Goal: Book appointment/travel/reservation

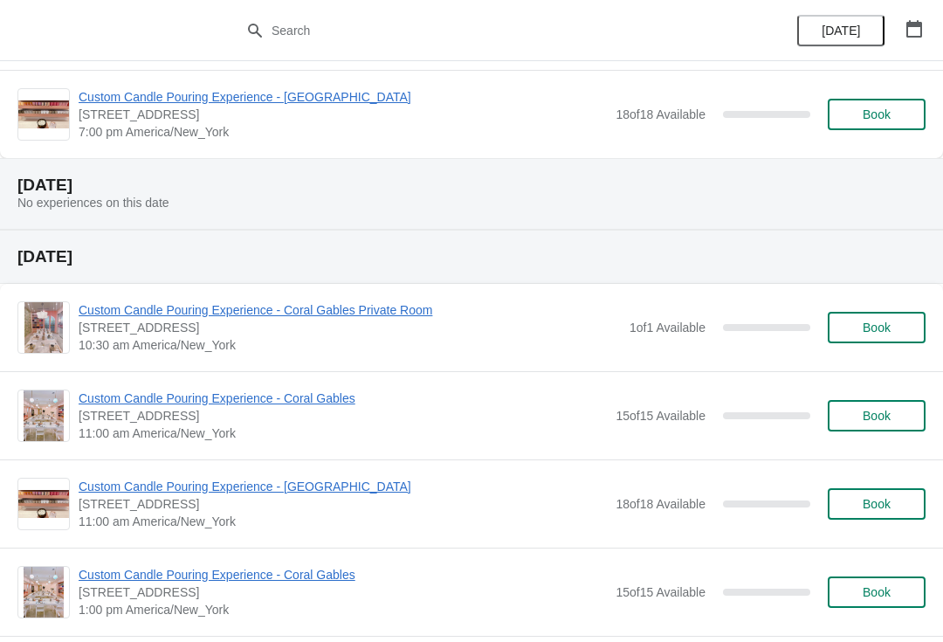
scroll to position [1206, 0]
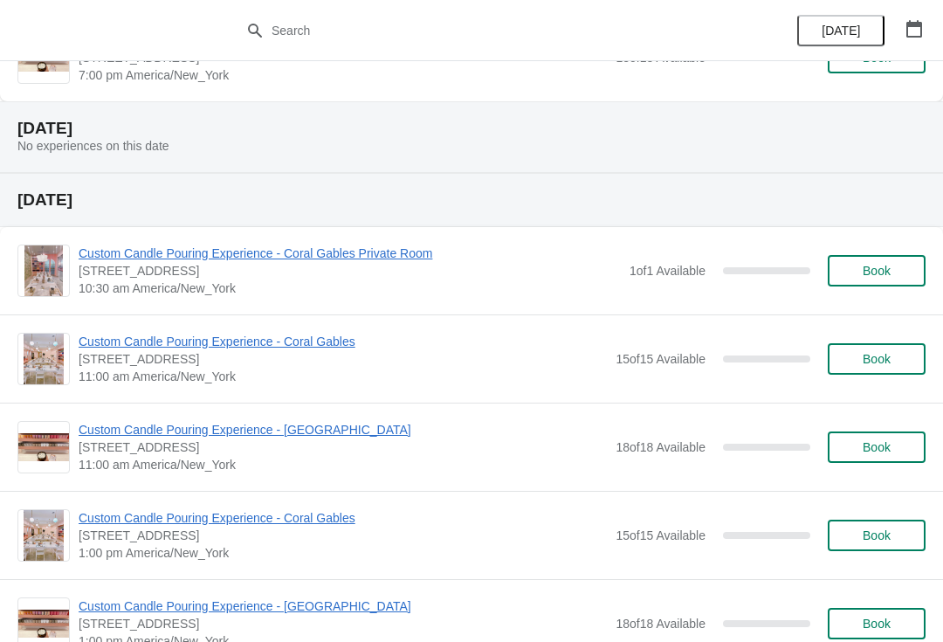
click at [172, 348] on span "Custom Candle Pouring Experience - Coral Gables" at bounding box center [343, 341] width 528 height 17
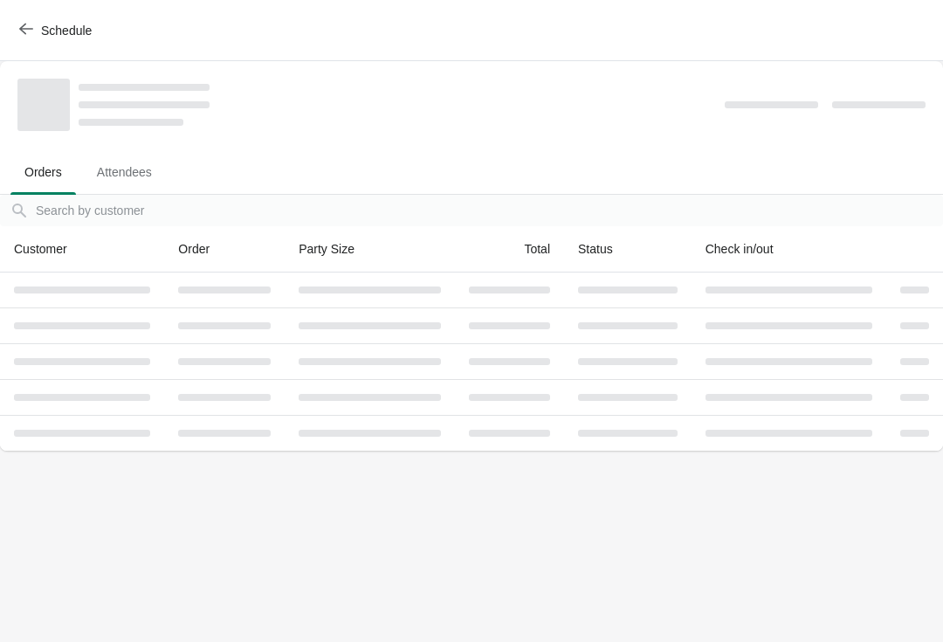
scroll to position [0, 0]
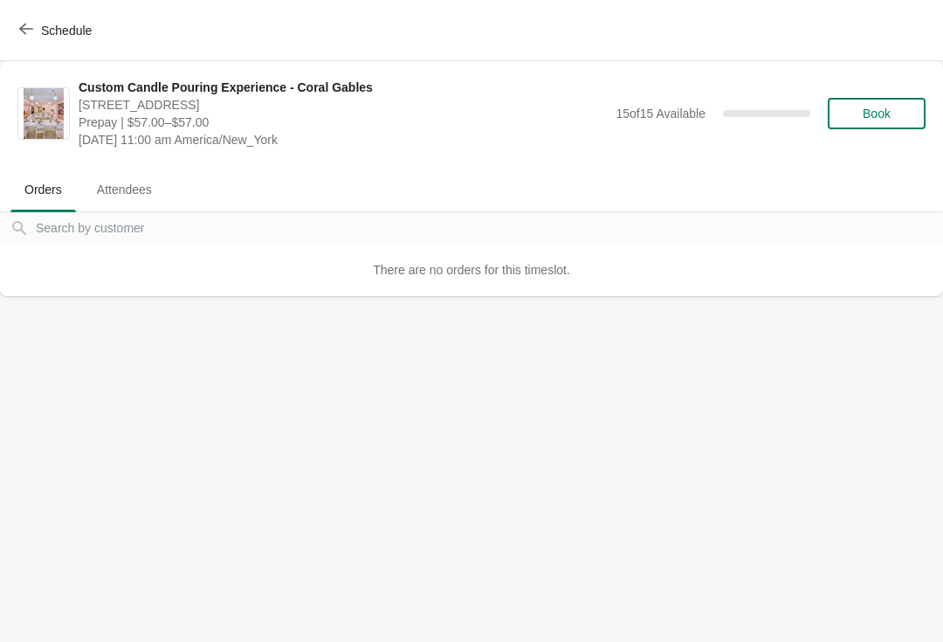
click at [853, 108] on span "Book" at bounding box center [876, 113] width 66 height 14
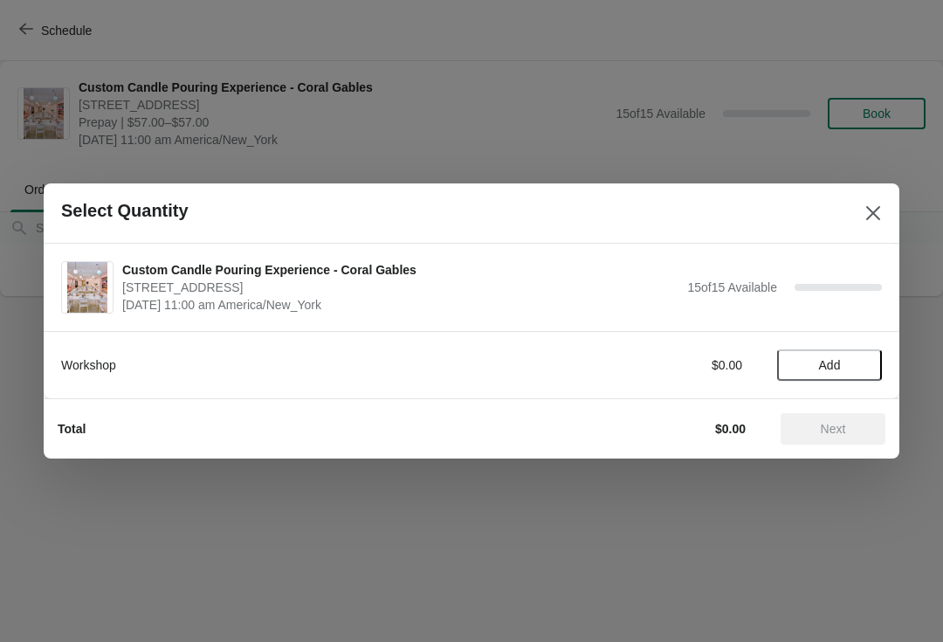
click at [816, 367] on span "Add" at bounding box center [829, 365] width 73 height 14
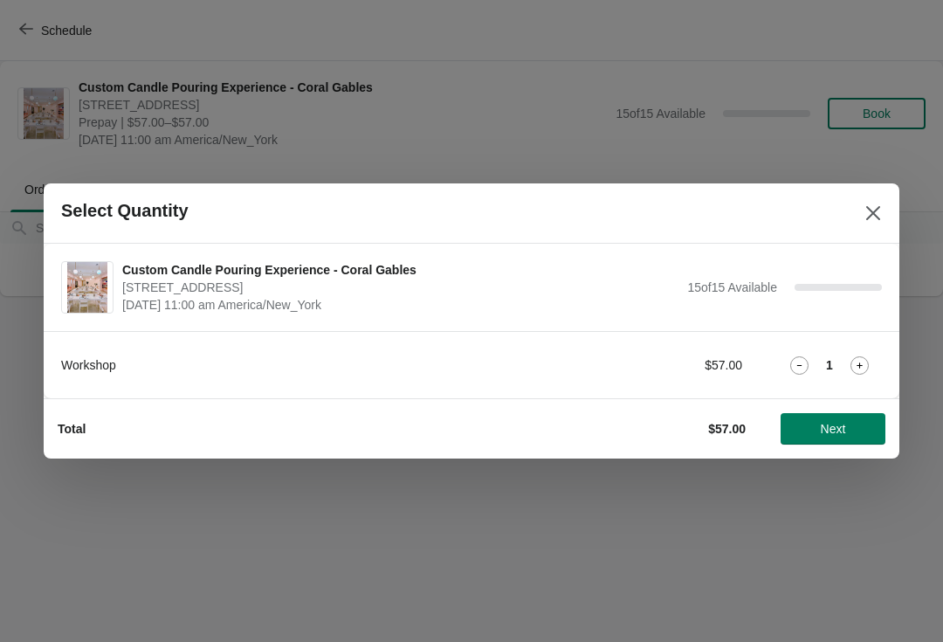
click at [858, 357] on icon at bounding box center [859, 365] width 18 height 18
click at [831, 424] on span "Next" at bounding box center [833, 429] width 25 height 14
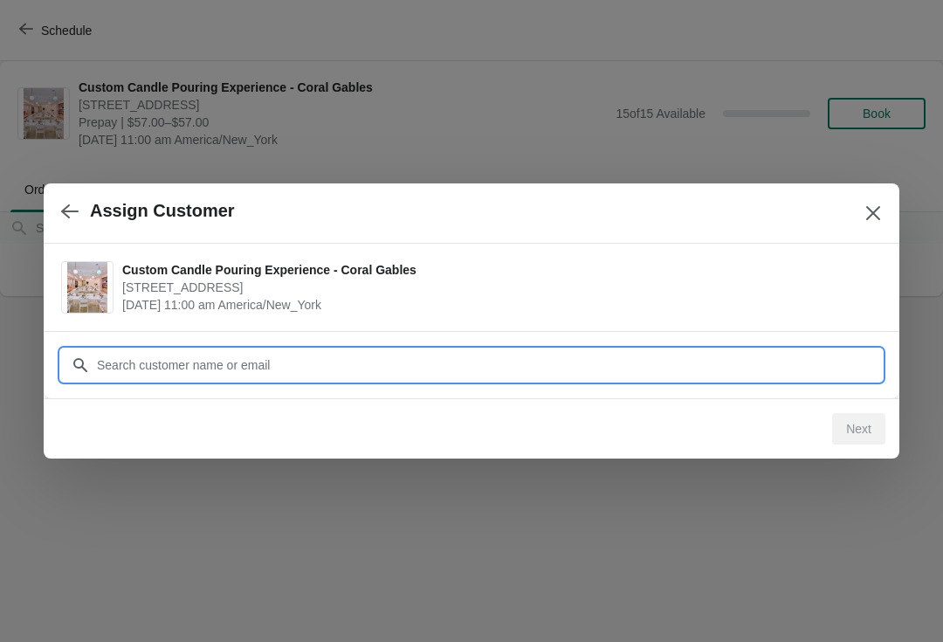
click at [188, 371] on input "Customer" at bounding box center [489, 364] width 786 height 31
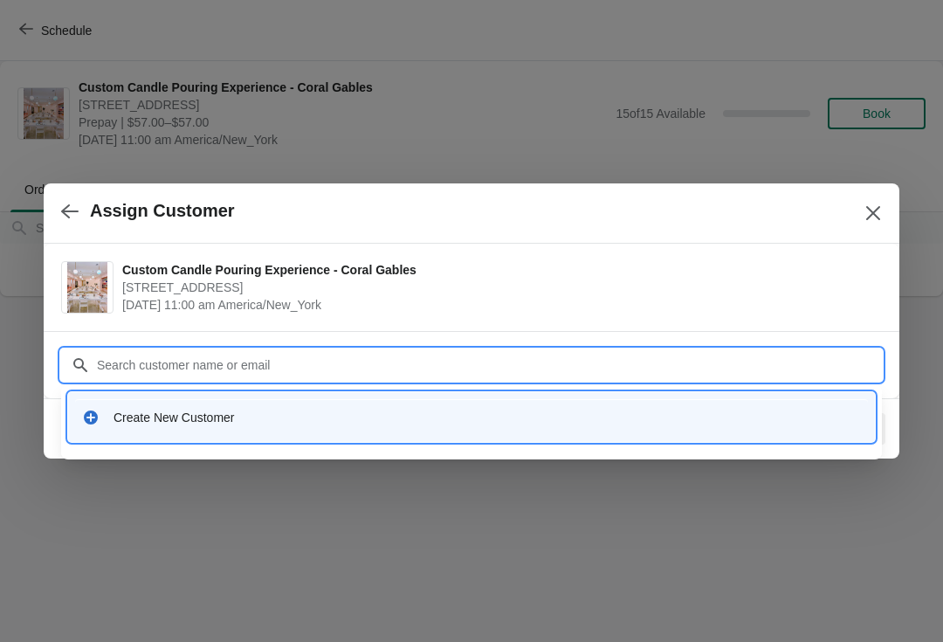
click at [149, 413] on div "Create New Customer" at bounding box center [486, 417] width 747 height 17
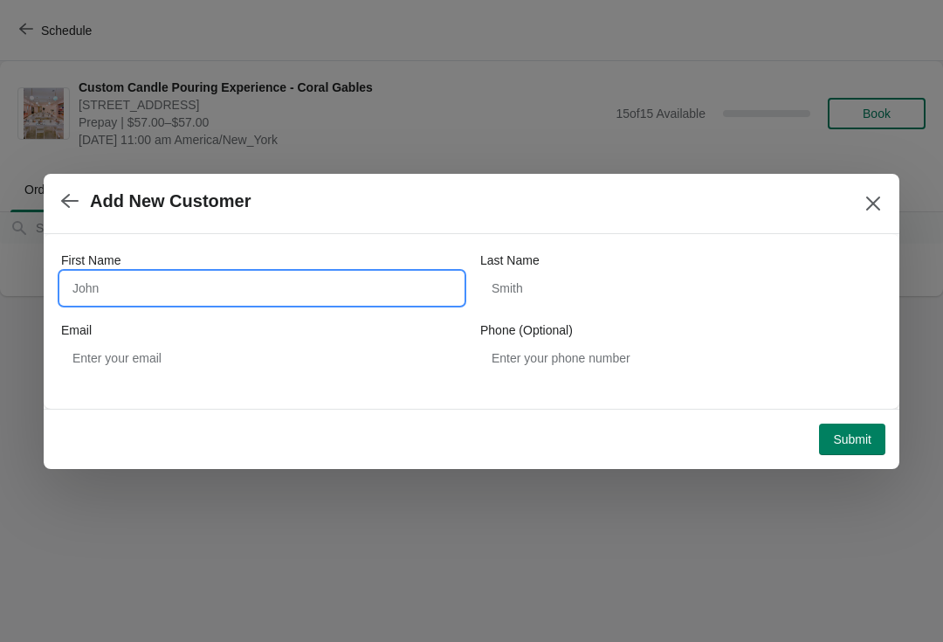
click at [101, 286] on input "First Name" at bounding box center [262, 287] width 402 height 31
type input "[PERSON_NAME]"
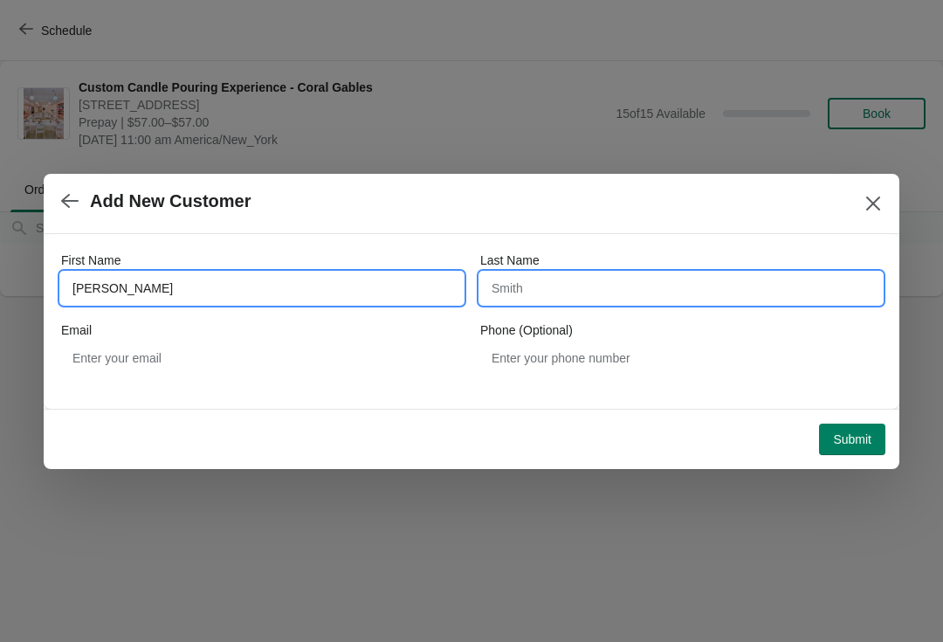
click at [557, 297] on input "Last Name" at bounding box center [681, 287] width 402 height 31
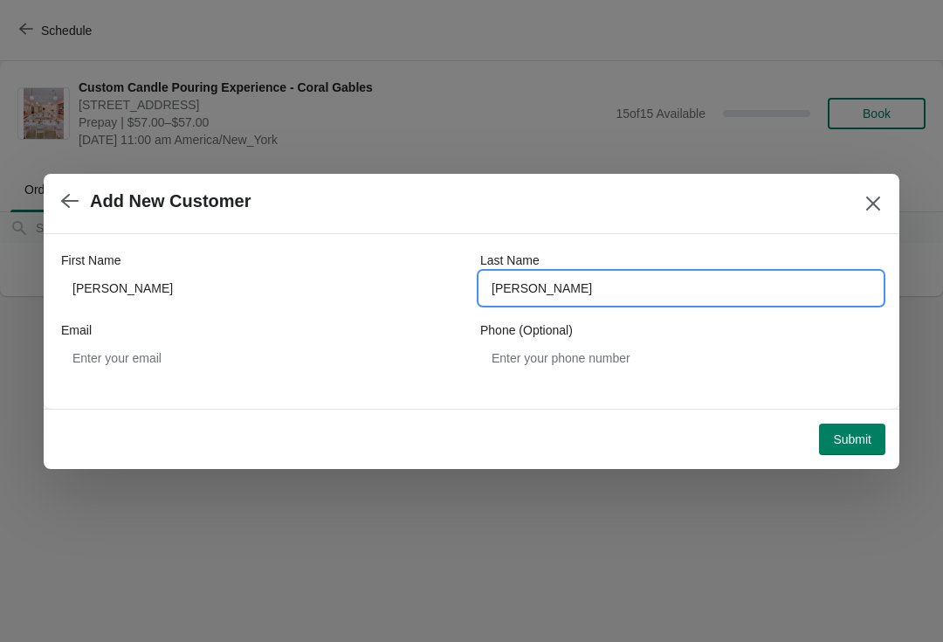
type input "[PERSON_NAME]"
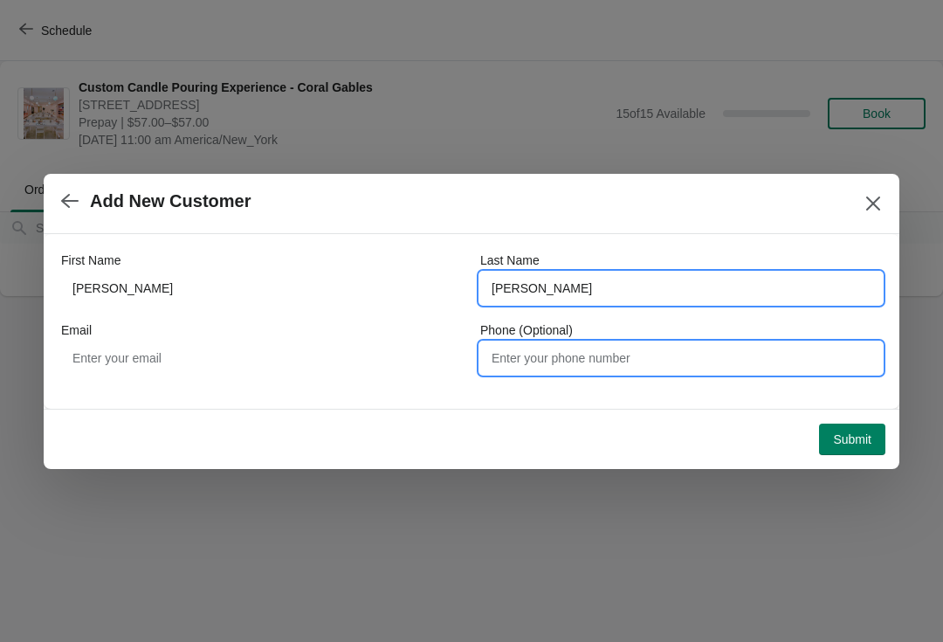
click at [553, 366] on input "Phone (Optional)" at bounding box center [681, 357] width 402 height 31
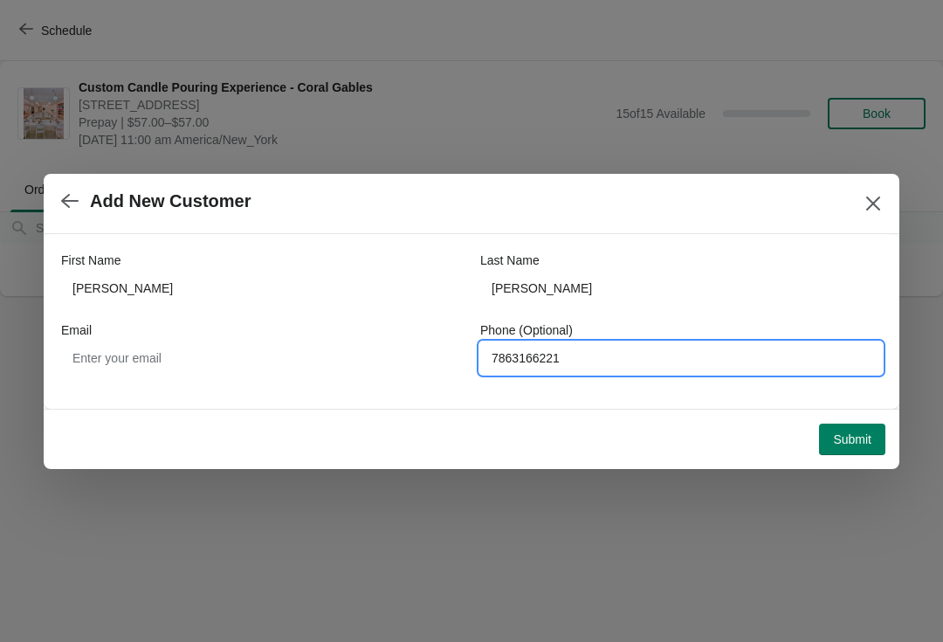
type input "7863166221"
click at [860, 432] on span "Submit" at bounding box center [852, 439] width 38 height 14
